Goal: Task Accomplishment & Management: Manage account settings

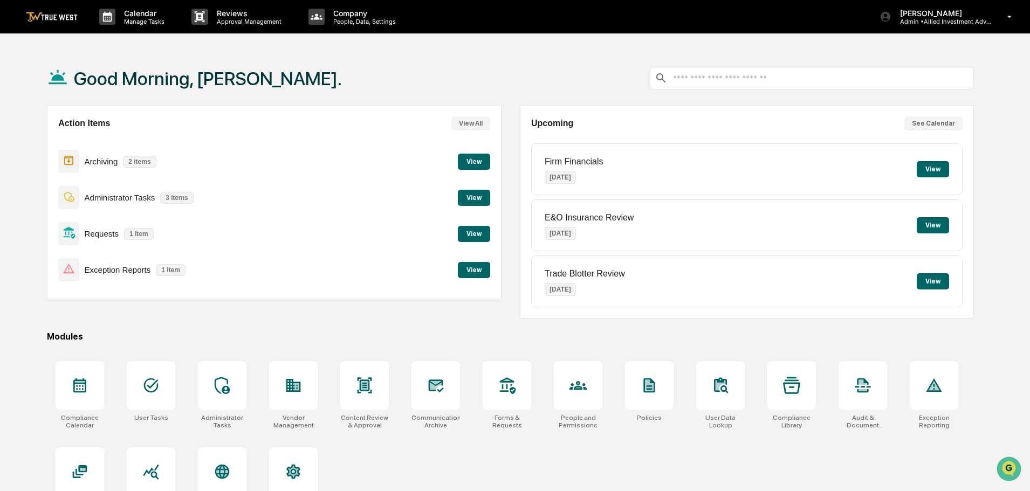
click at [473, 272] on button "View" at bounding box center [474, 270] width 32 height 16
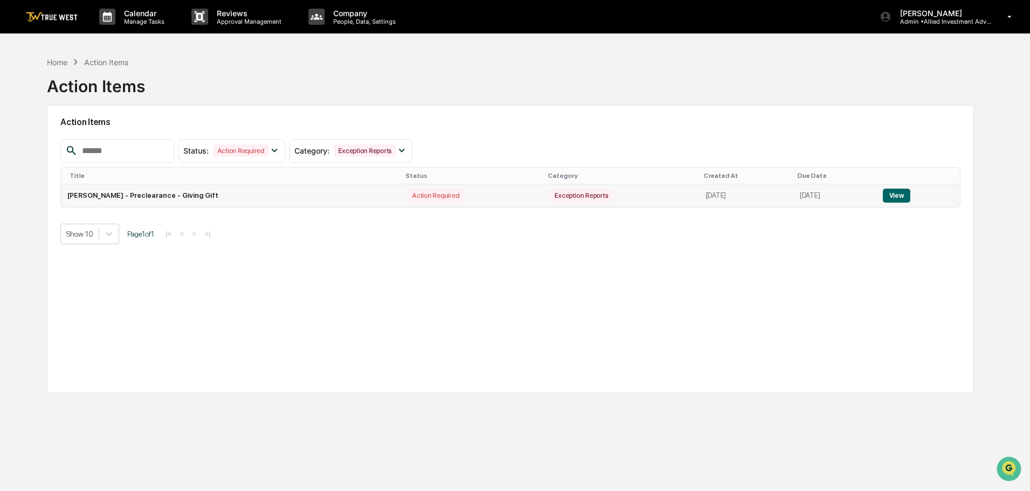
click at [898, 193] on button "View" at bounding box center [897, 196] width 28 height 14
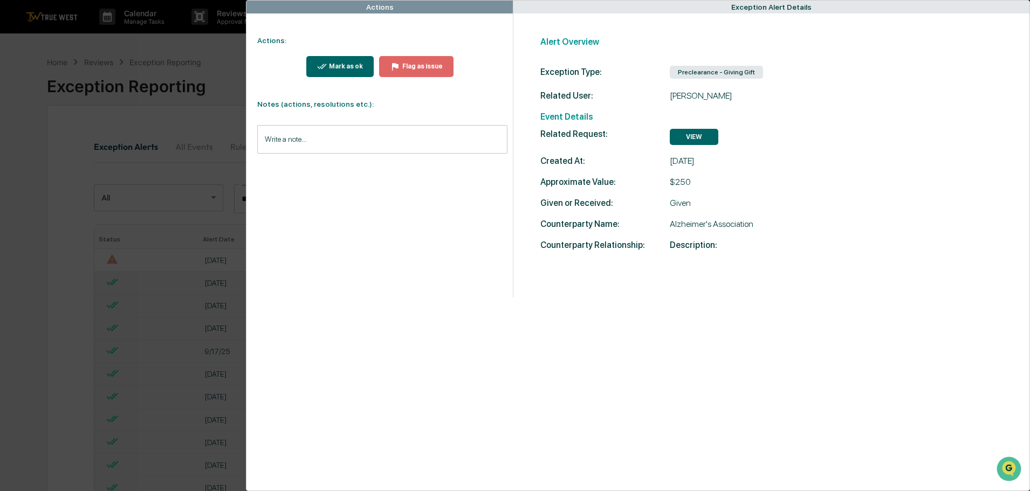
click at [694, 138] on button "VIEW" at bounding box center [694, 137] width 49 height 16
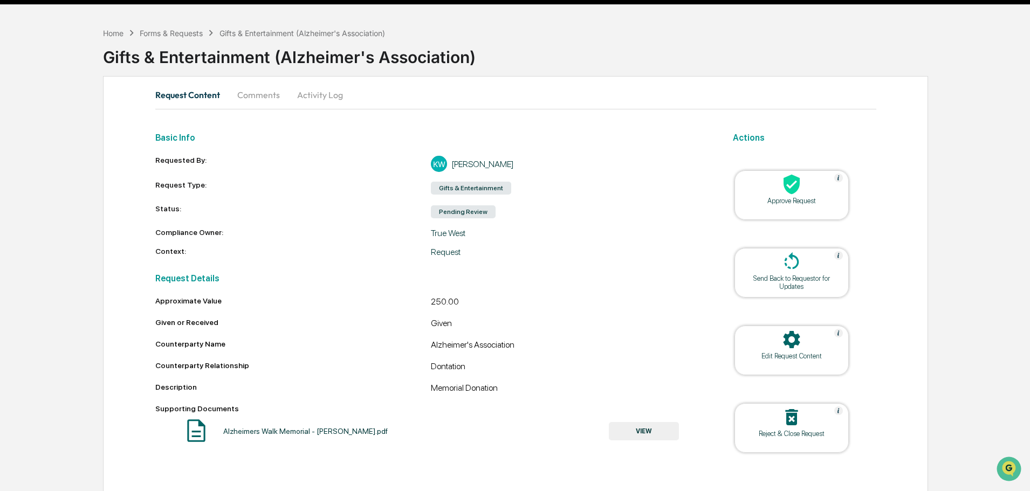
scroll to position [42, 0]
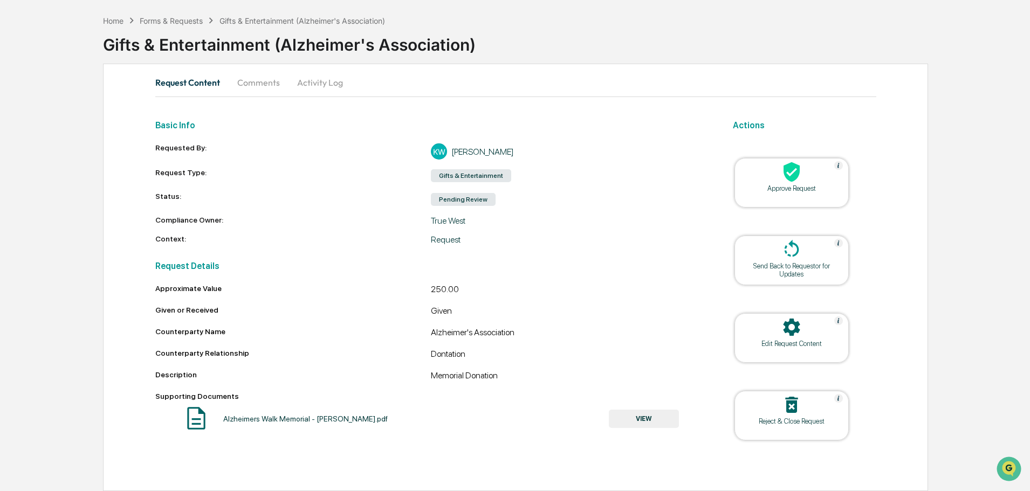
click at [647, 417] on button "VIEW" at bounding box center [644, 419] width 70 height 18
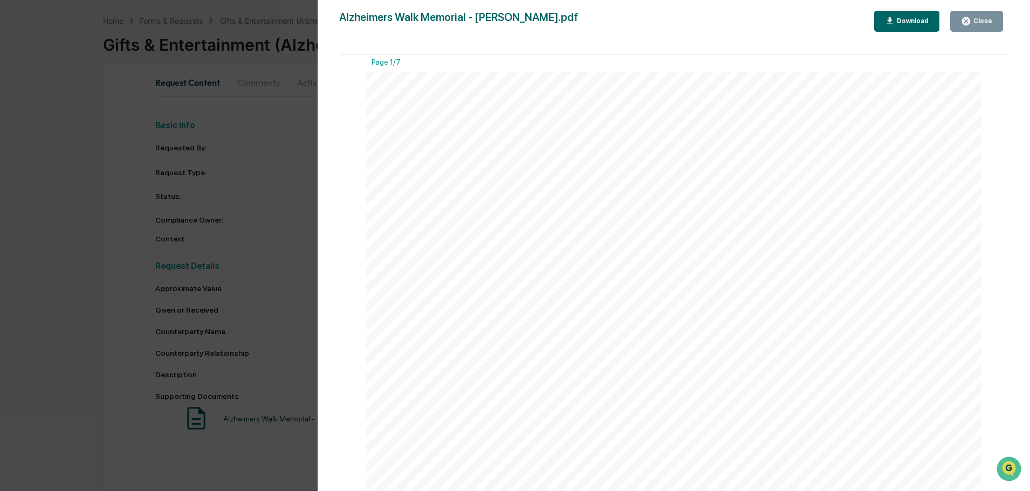
scroll to position [0, 0]
click at [985, 21] on div "Close" at bounding box center [981, 21] width 21 height 8
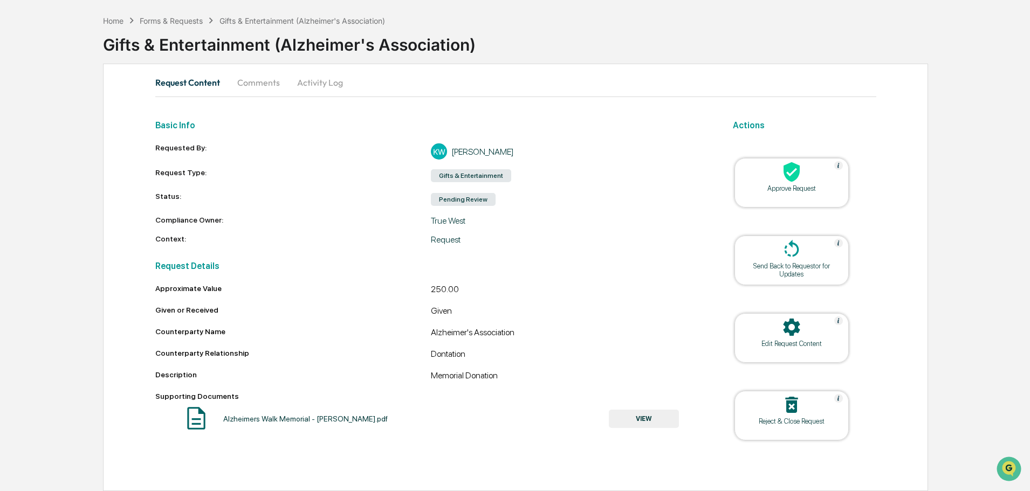
click at [790, 175] on icon at bounding box center [792, 172] width 22 height 22
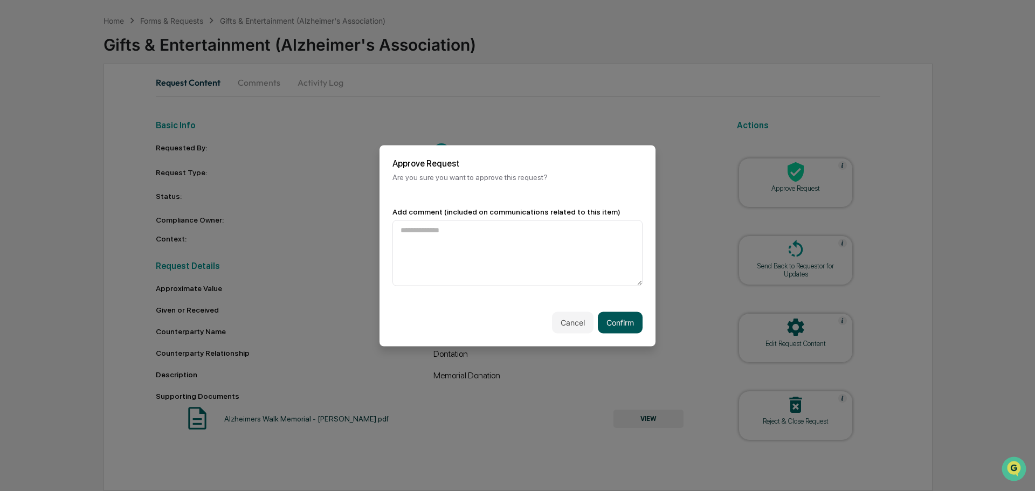
click at [615, 319] on button "Confirm" at bounding box center [620, 323] width 45 height 22
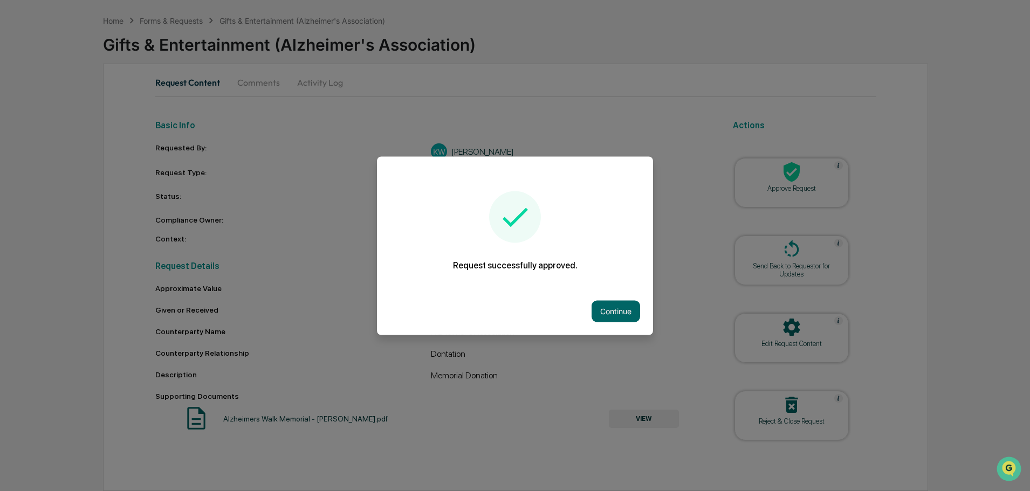
scroll to position [7, 0]
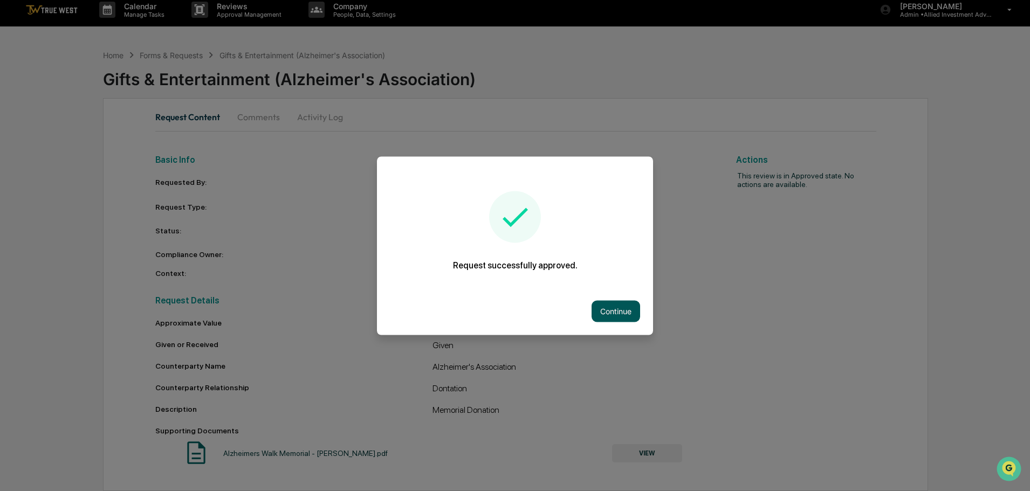
click at [617, 308] on button "Continue" at bounding box center [616, 311] width 49 height 22
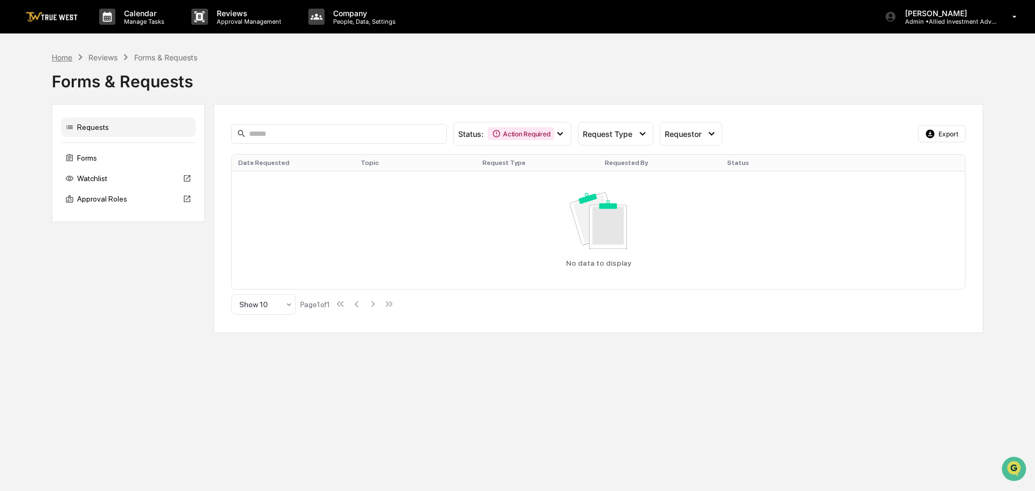
click at [61, 57] on div "Home" at bounding box center [62, 57] width 20 height 9
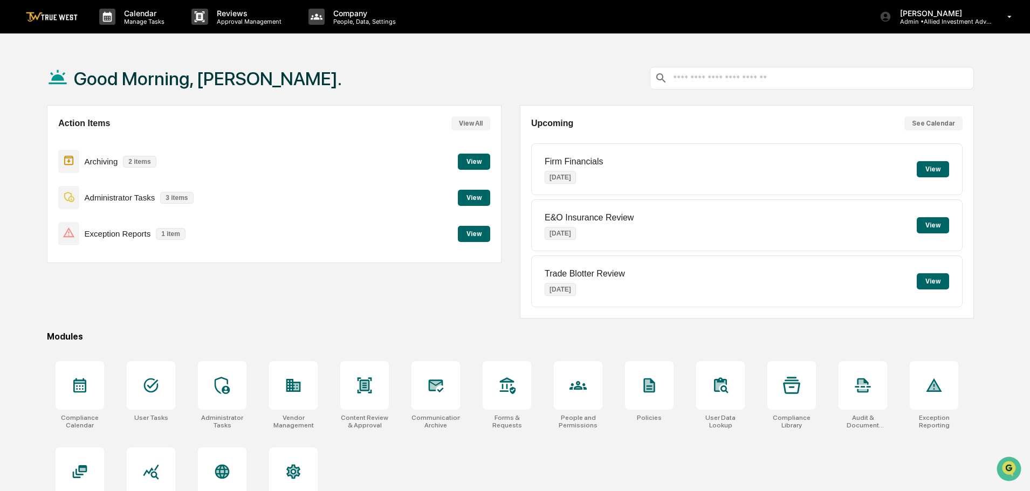
click at [471, 231] on button "View" at bounding box center [474, 234] width 32 height 16
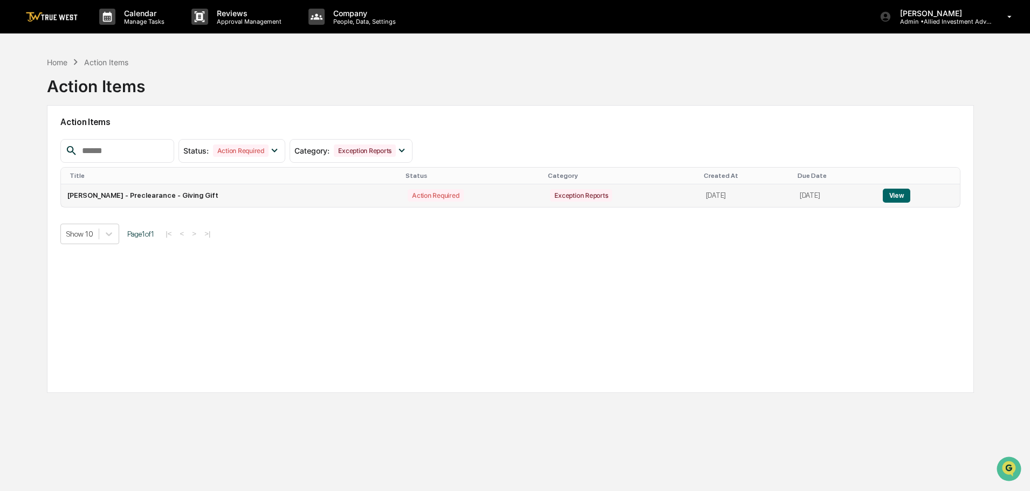
click at [902, 194] on button "View" at bounding box center [897, 196] width 28 height 14
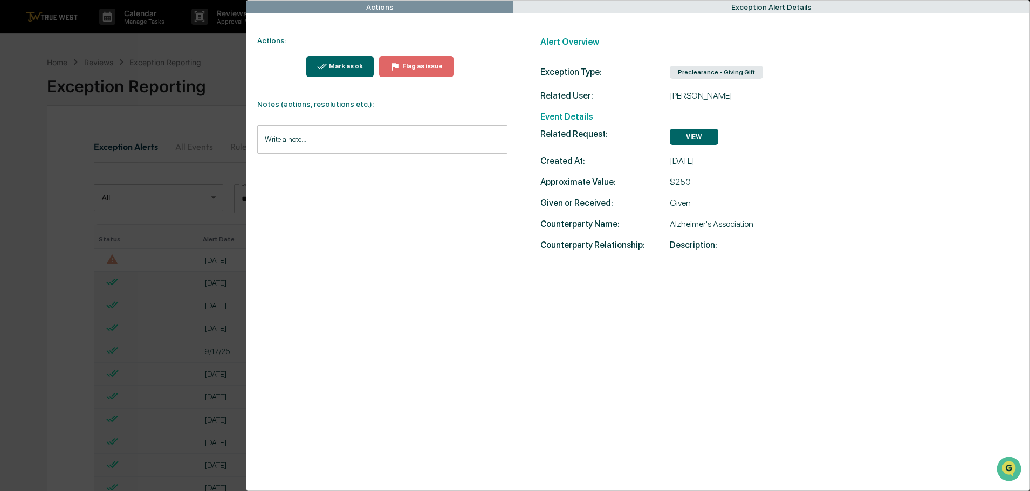
click at [335, 67] on div "Mark as ok" at bounding box center [345, 67] width 36 height 8
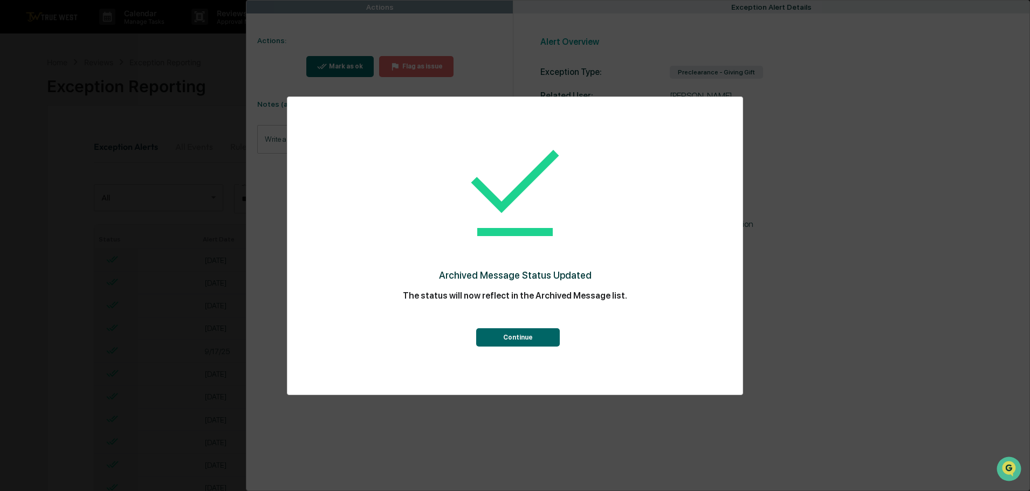
click at [511, 333] on button "Continue" at bounding box center [518, 337] width 84 height 18
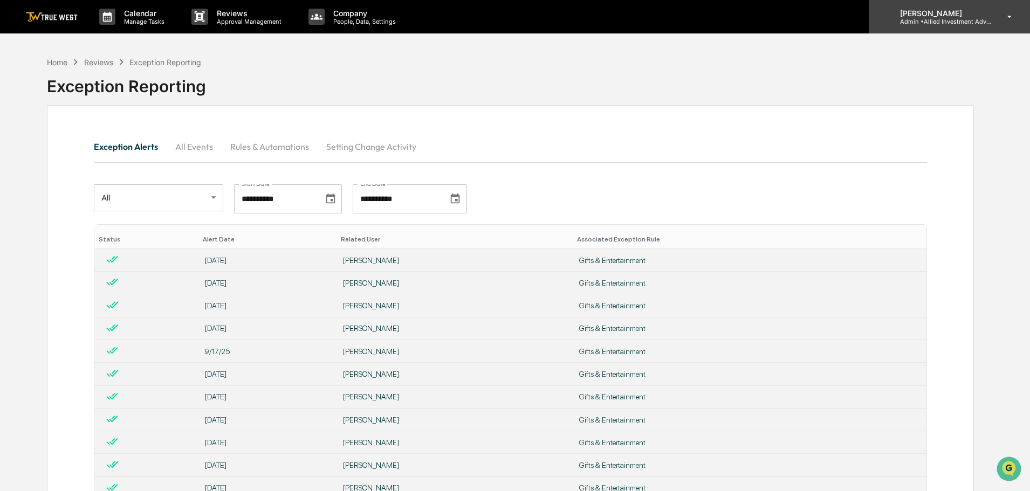
click at [923, 20] on p "Admin • Allied Investment Advisors" at bounding box center [941, 22] width 100 height 8
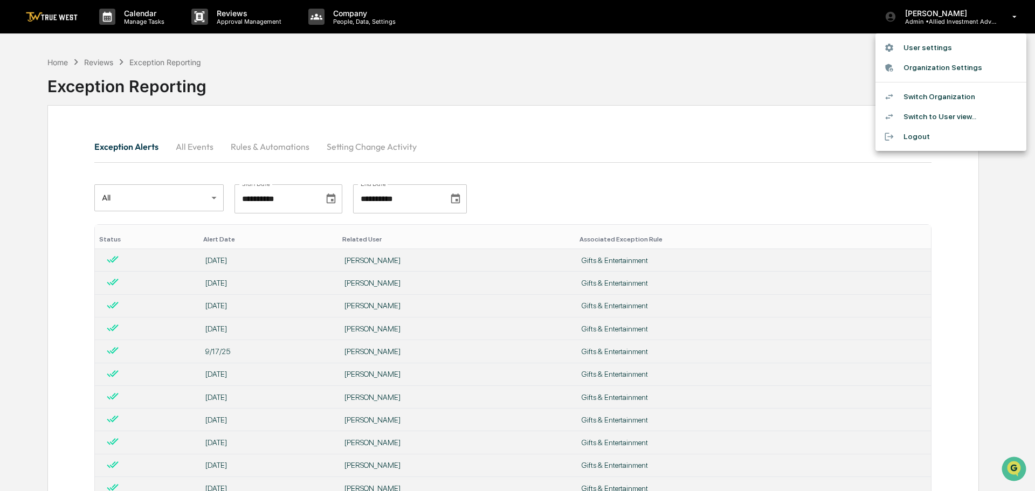
click at [922, 97] on li "Switch Organization" at bounding box center [951, 97] width 151 height 20
